Goal: Task Accomplishment & Management: Complete application form

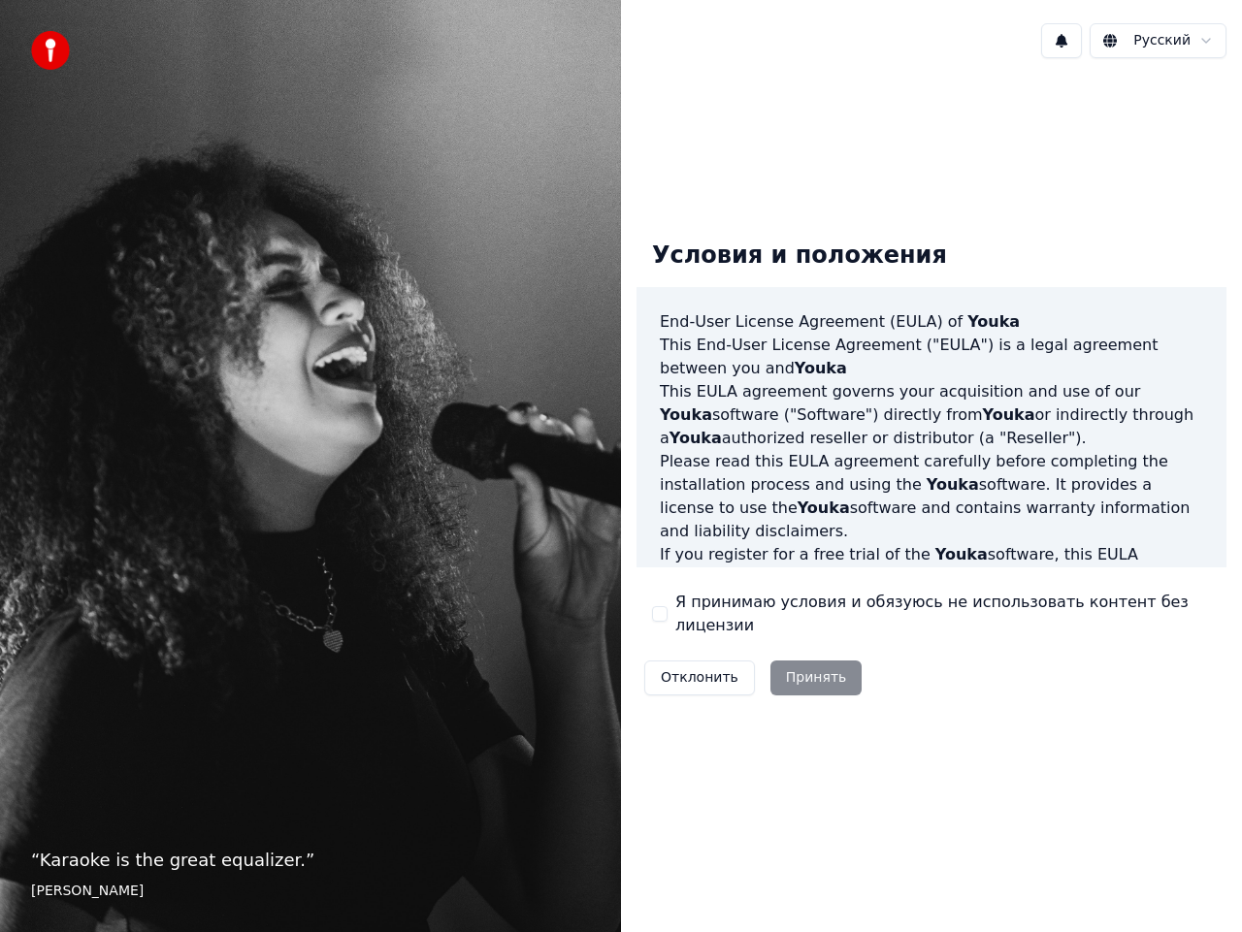
click at [662, 618] on button "Я принимаю условия и обязуюсь не использовать контент без лицензии" at bounding box center [660, 614] width 16 height 16
click at [810, 680] on button "Принять" at bounding box center [816, 678] width 92 height 35
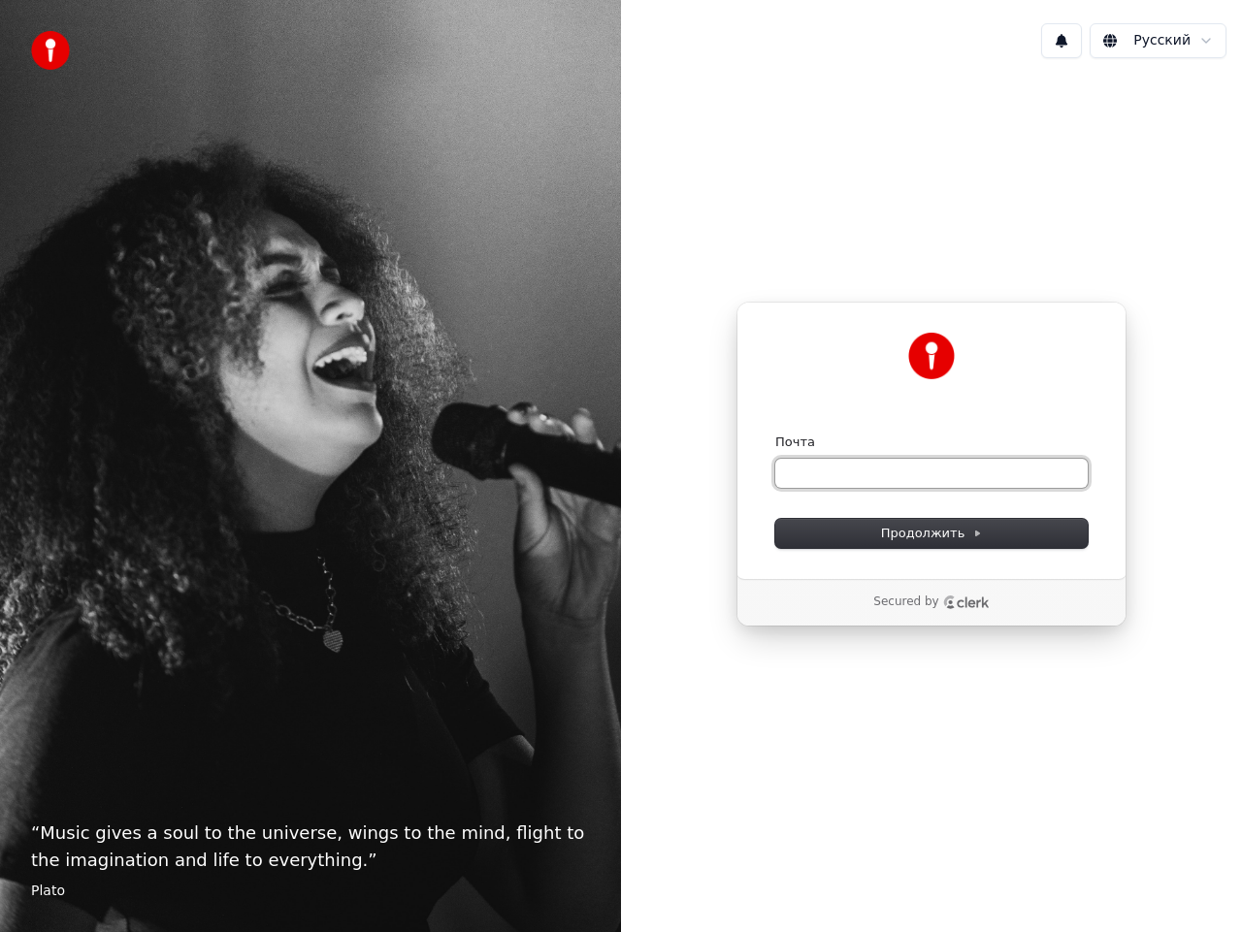
click at [798, 471] on input "Почта" at bounding box center [931, 473] width 312 height 29
click at [923, 532] on span "Продолжить" at bounding box center [932, 533] width 102 height 17
click at [938, 529] on span "Продолжить" at bounding box center [932, 533] width 102 height 17
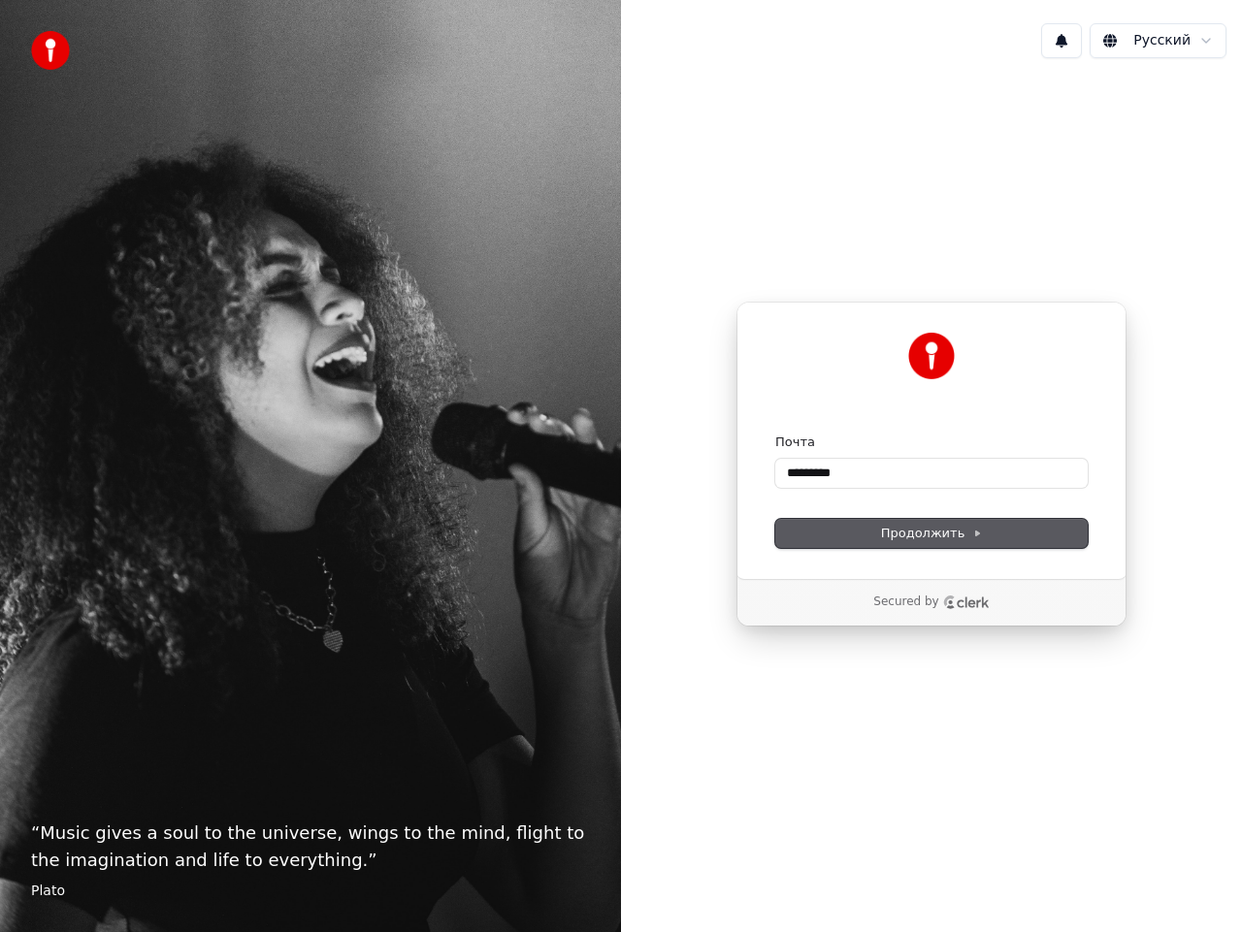
type input "*********"
